Goal: Communication & Community: Ask a question

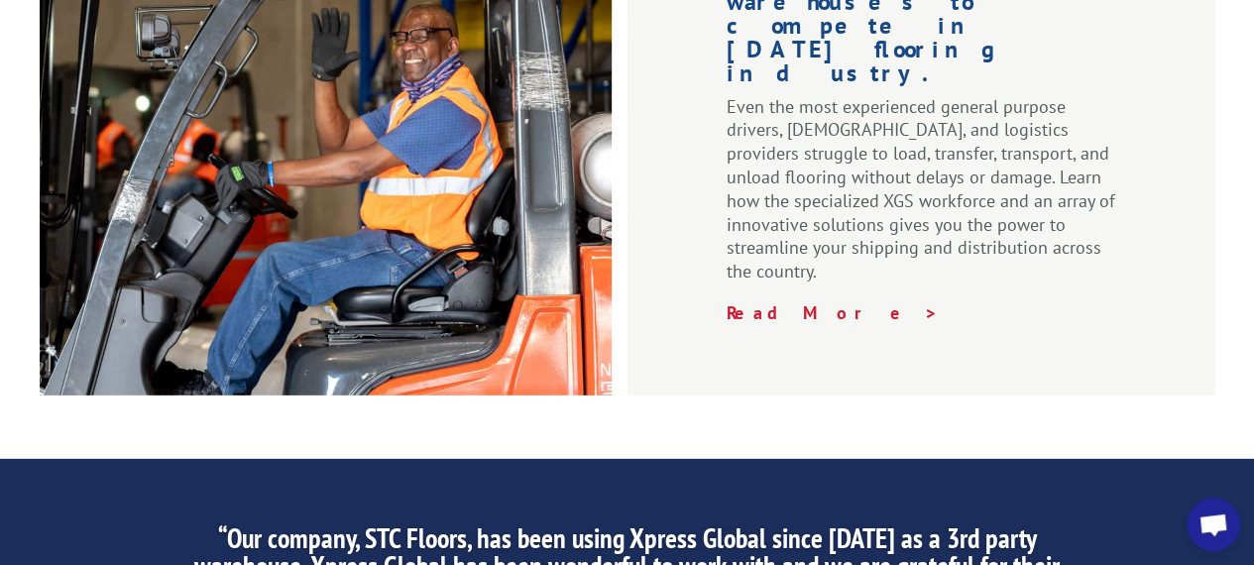
scroll to position [3352, 0]
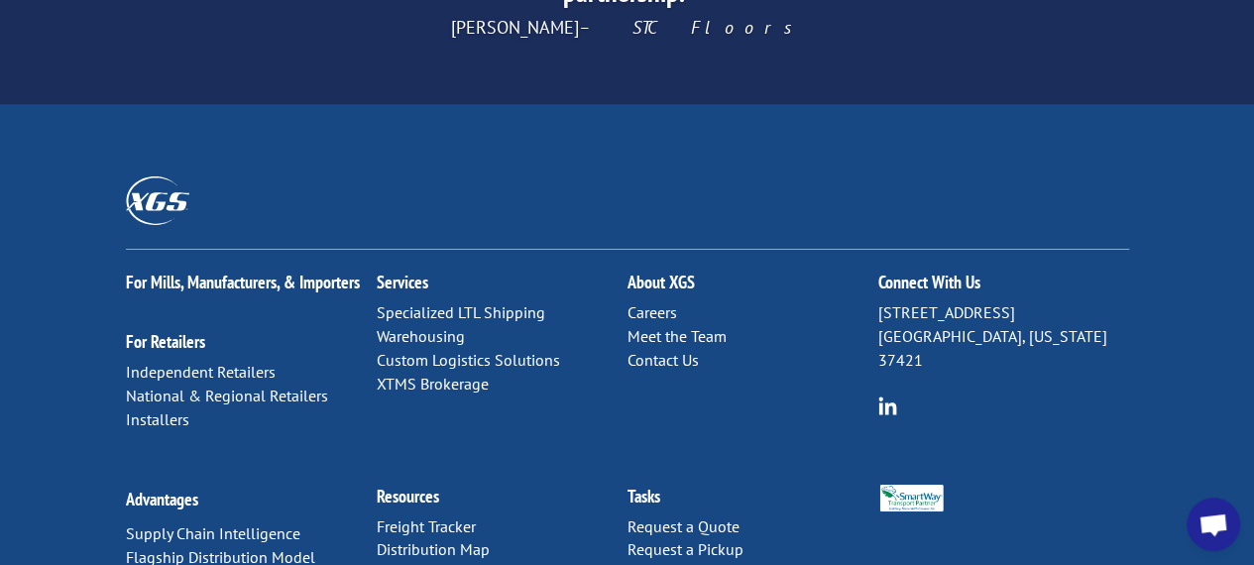
click at [680, 350] on link "Contact Us" at bounding box center [663, 360] width 71 height 20
click at [678, 350] on link "Contact Us" at bounding box center [663, 360] width 71 height 20
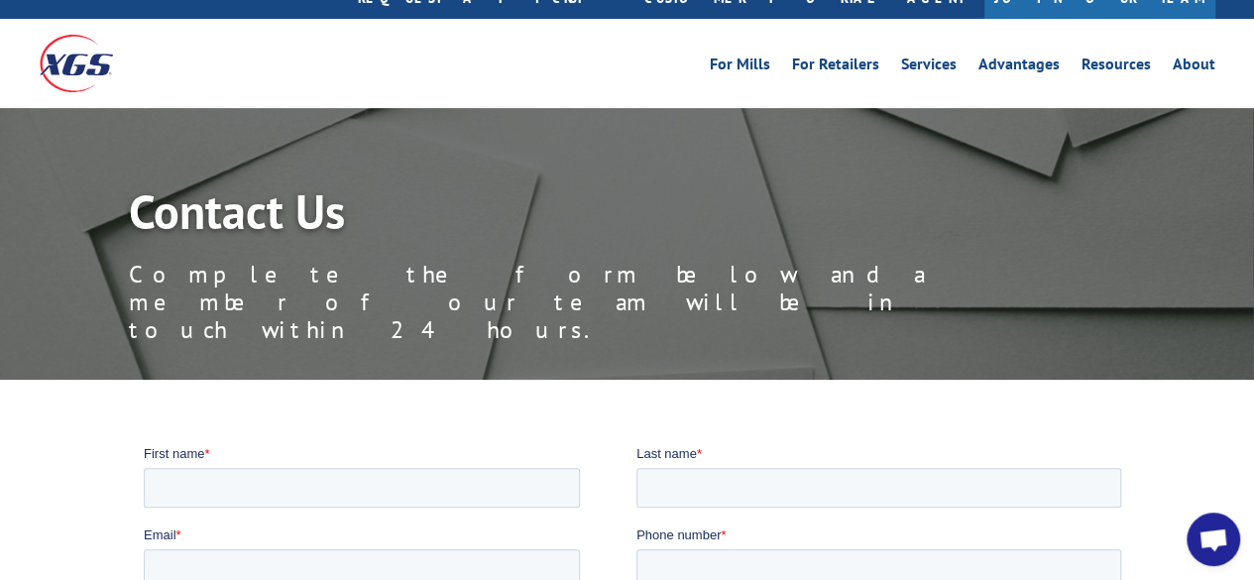
scroll to position [228, 0]
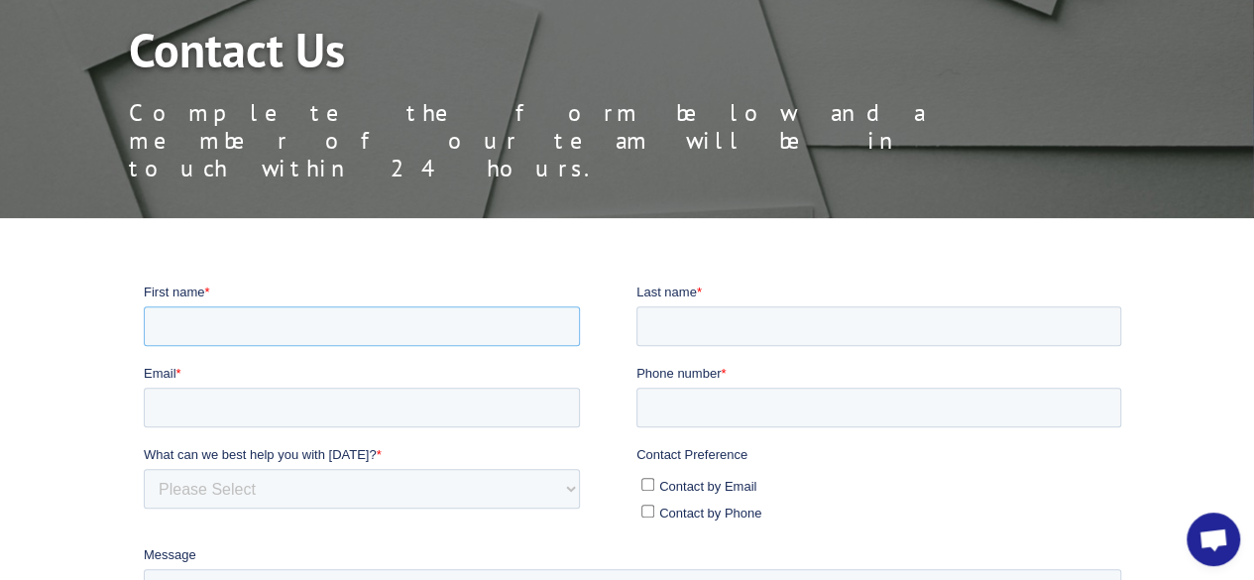
click at [241, 319] on input "First name *" at bounding box center [361, 325] width 436 height 40
type input "Pat"
click at [945, 329] on input "Last name *" at bounding box center [878, 325] width 485 height 40
type input "Hicks"
click at [982, 408] on input "Phone number *" at bounding box center [878, 407] width 485 height 40
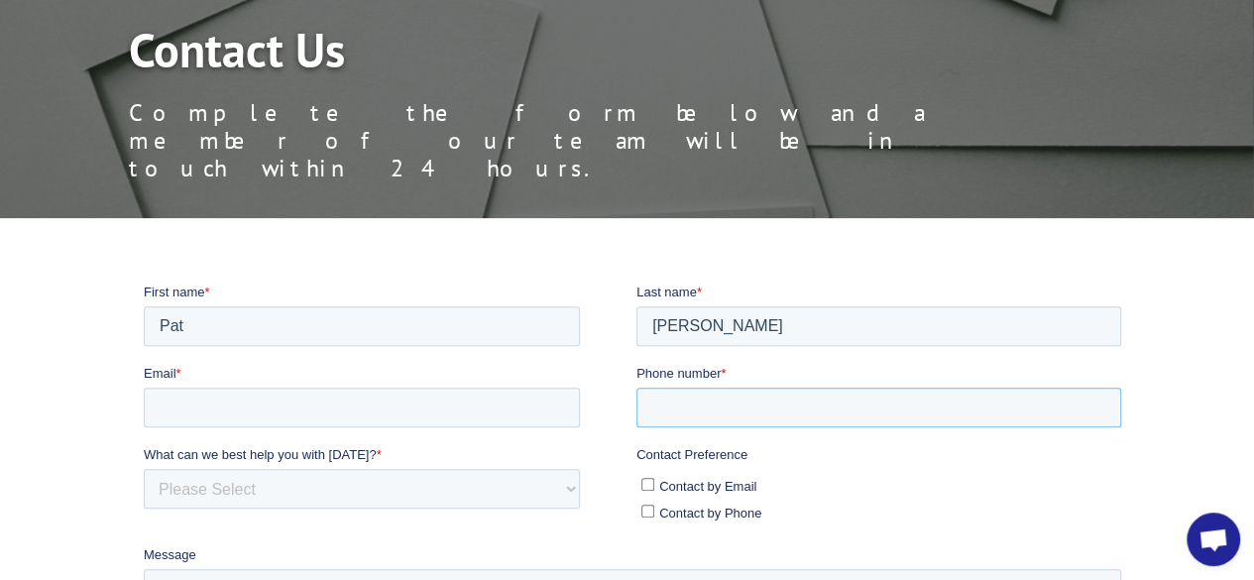
type input "14405654870"
click at [243, 407] on input "Email *" at bounding box center [361, 407] width 436 height 40
type input "pathicks@wendyinternational.com"
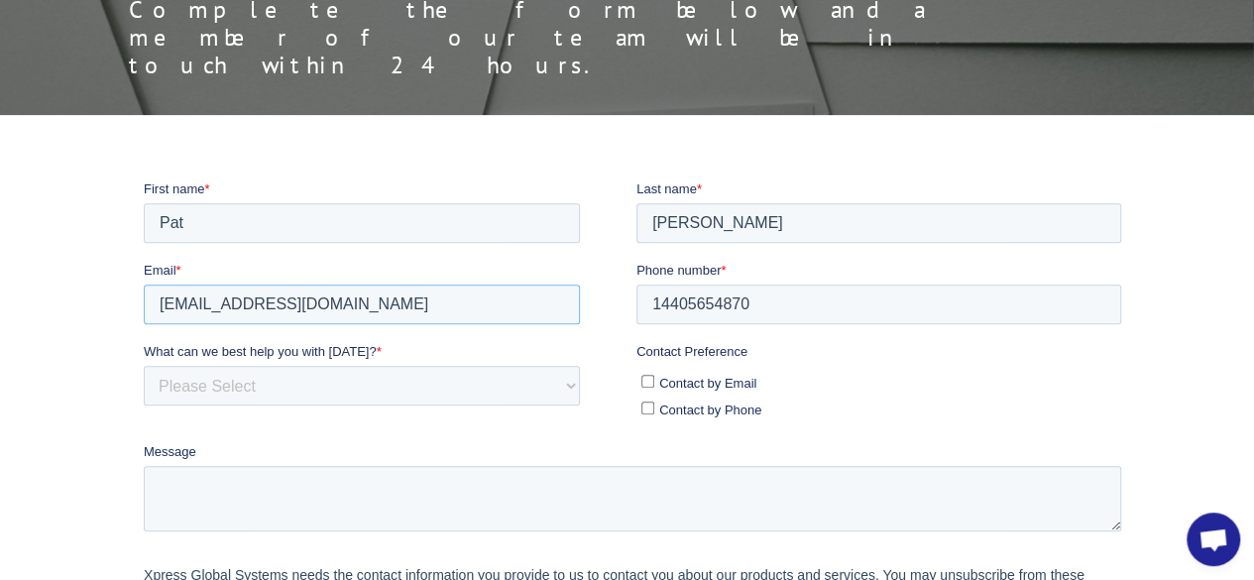
scroll to position [335, 0]
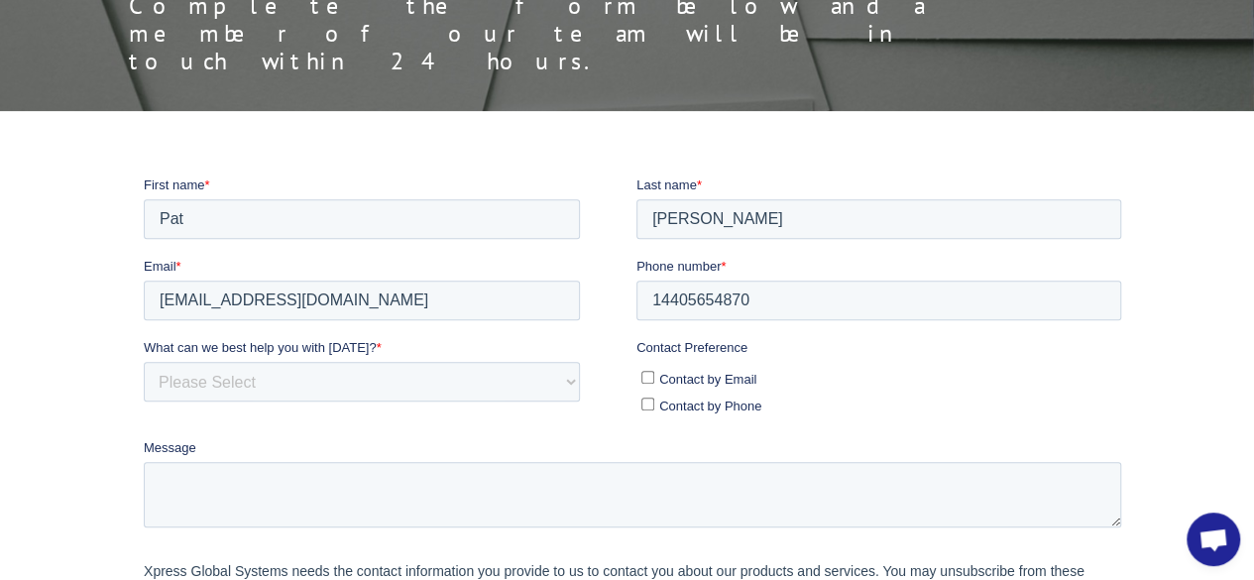
click at [834, 369] on label "Contact by Email" at bounding box center [881, 377] width 480 height 21
click at [653, 370] on input "Contact by Email" at bounding box center [647, 376] width 13 height 13
checkbox input "true"
click at [175, 378] on select "Please Select Quoting, Opening New Account, or New Business Opportunity Shipmen…" at bounding box center [361, 381] width 436 height 40
select select "Other"
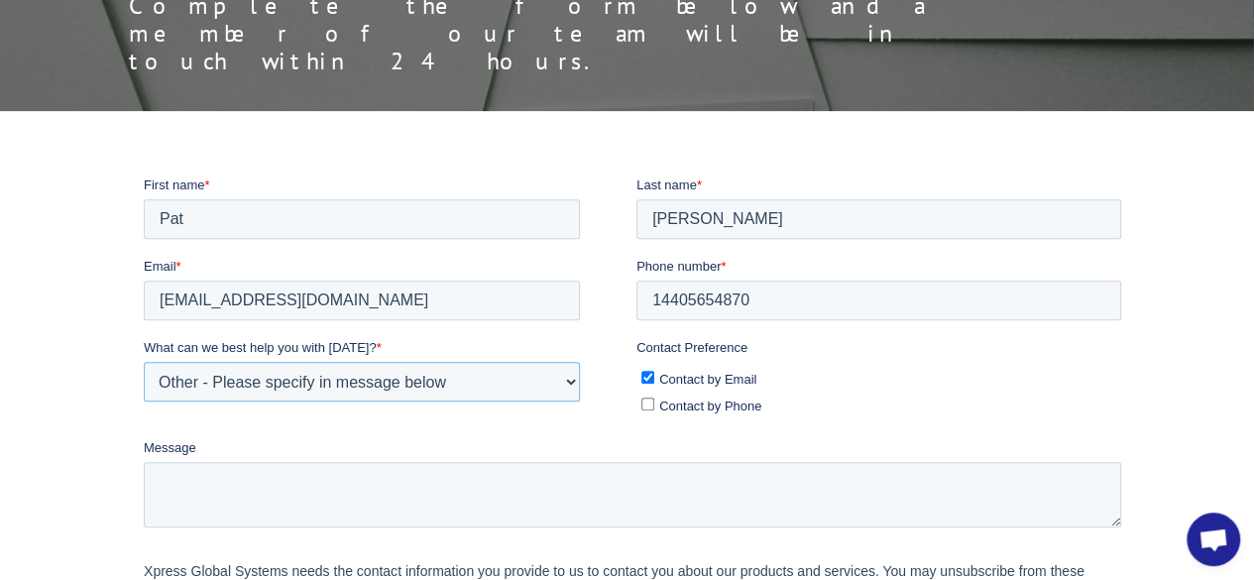
click at [143, 361] on select "Please Select Quoting, Opening New Account, or New Business Opportunity Shipmen…" at bounding box center [361, 381] width 436 height 40
click at [189, 490] on textarea "Message" at bounding box center [632, 493] width 978 height 65
paste textarea "We are interested in placing an order for a fort lift . Could you please confir…"
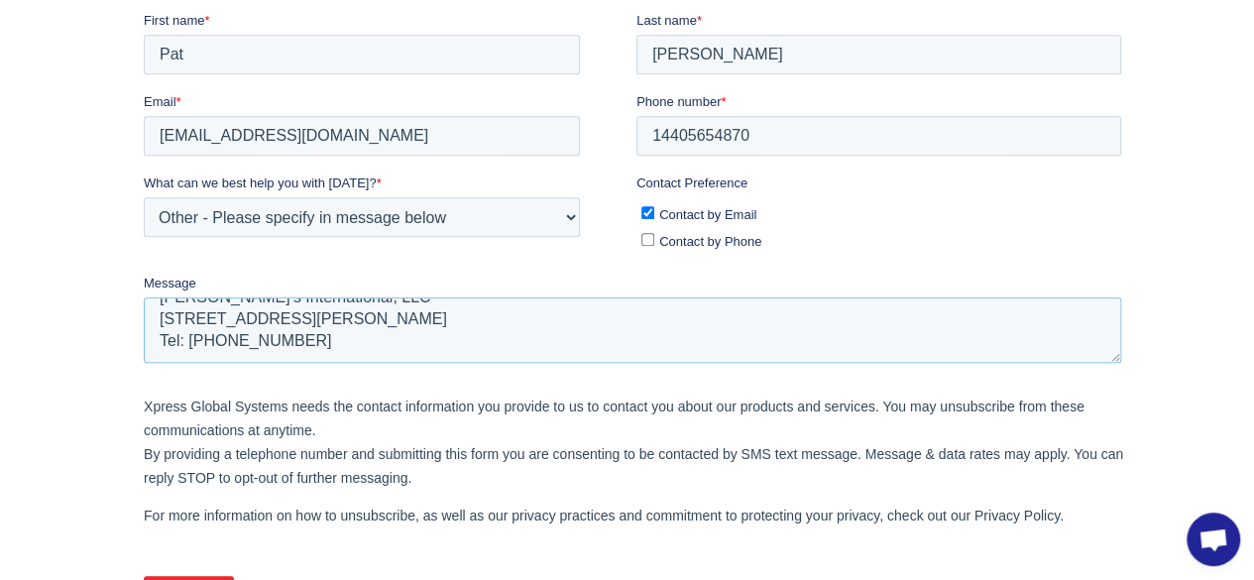
scroll to position [508, 0]
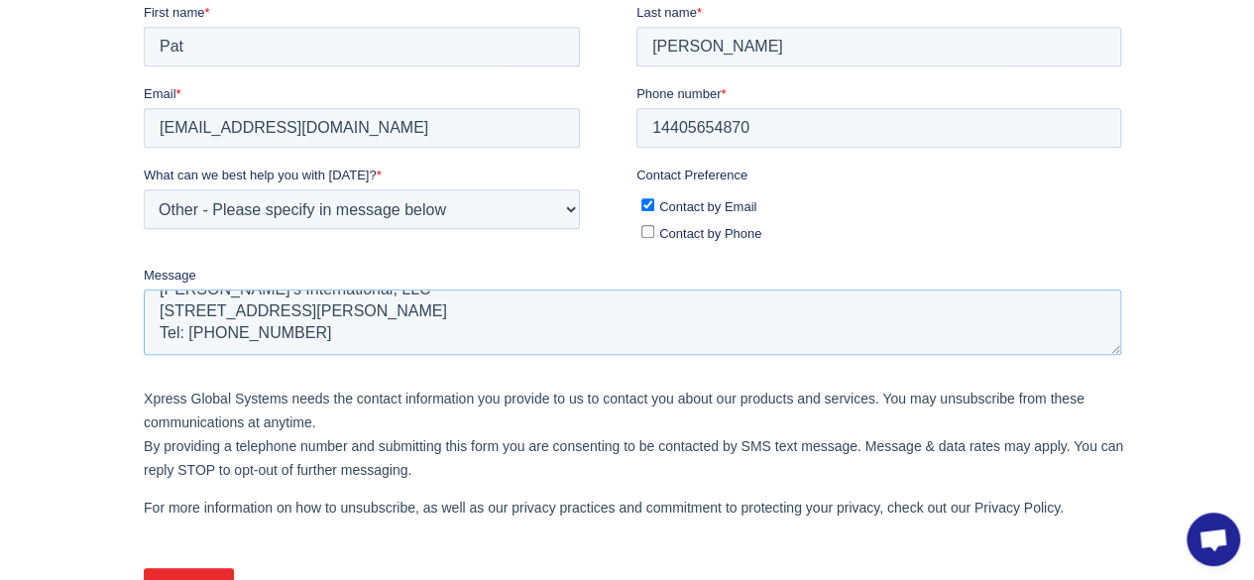
type textarea "We are interested in placing an order for a fort lift . Could you please confir…"
click at [175, 579] on input "Submit" at bounding box center [188, 586] width 90 height 38
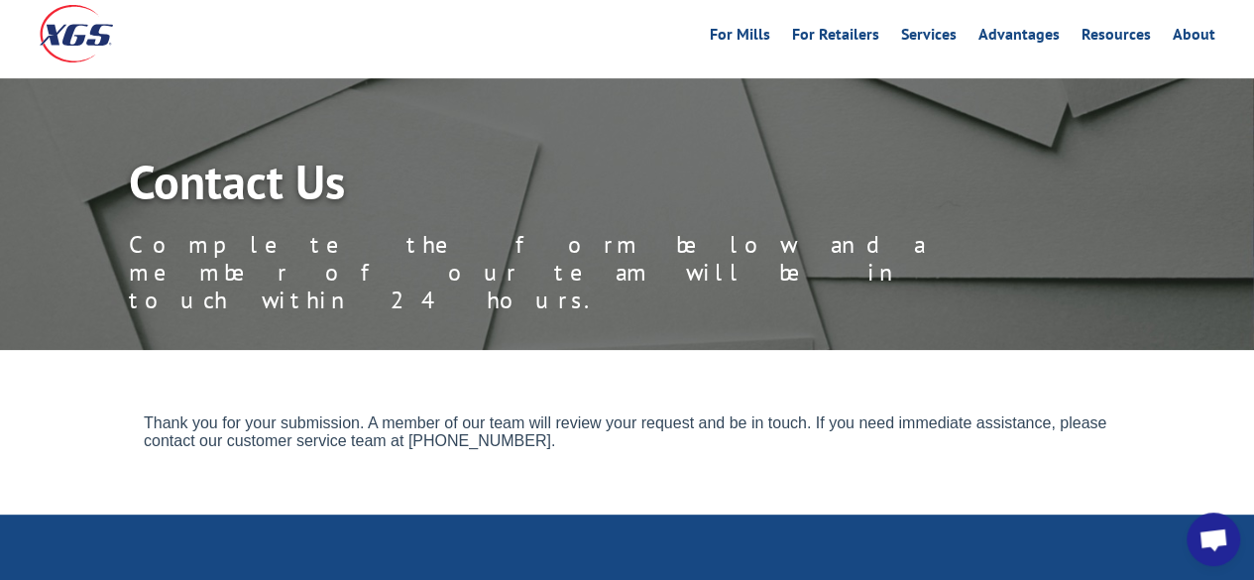
scroll to position [0, 0]
